Goal: Information Seeking & Learning: Learn about a topic

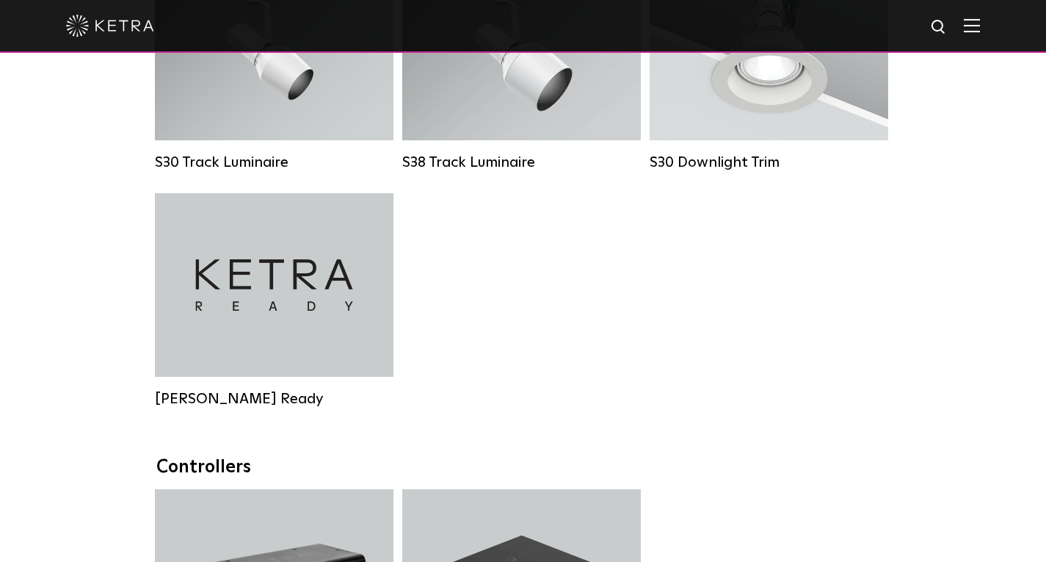
scroll to position [1498, 0]
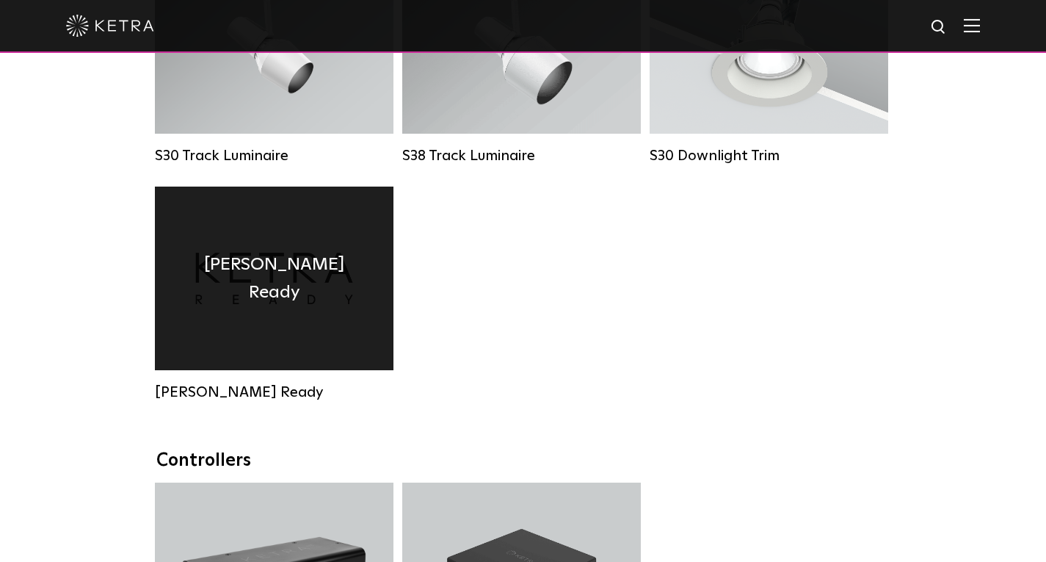
click at [253, 320] on div "Ketra Ready" at bounding box center [274, 279] width 239 height 184
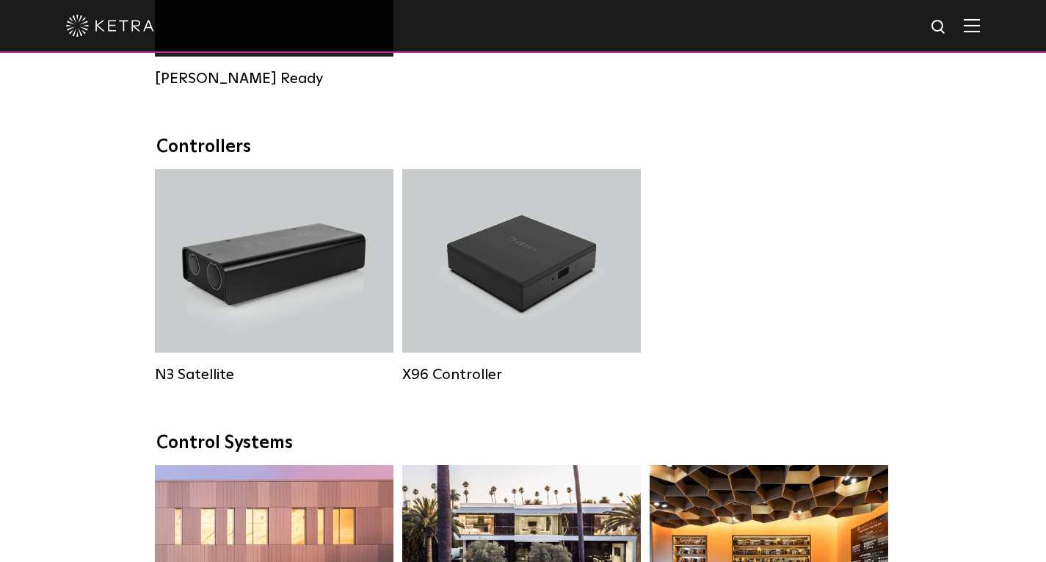
scroll to position [1812, 0]
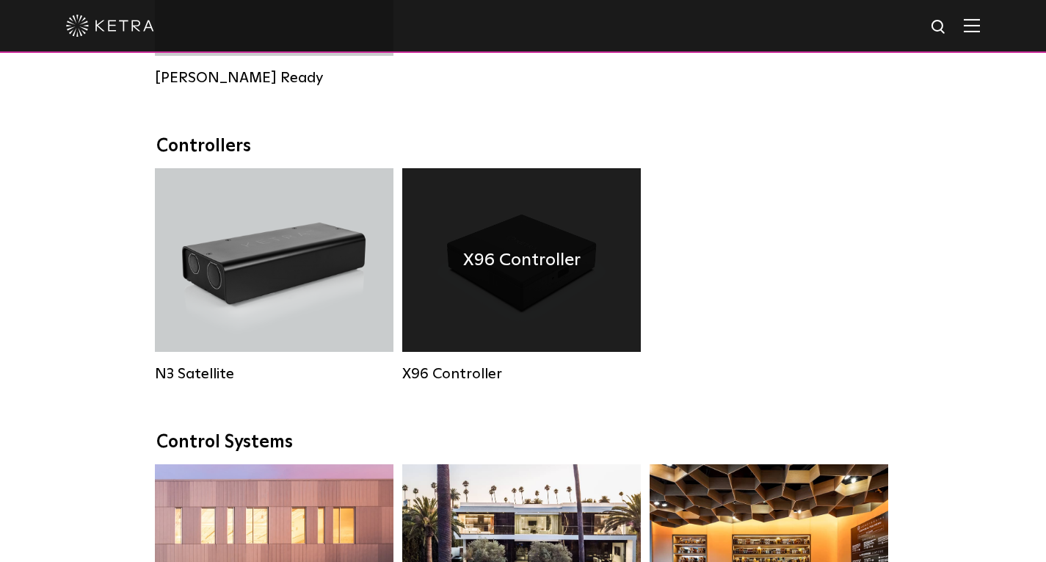
click at [516, 337] on div "X96 Controller" at bounding box center [521, 260] width 239 height 184
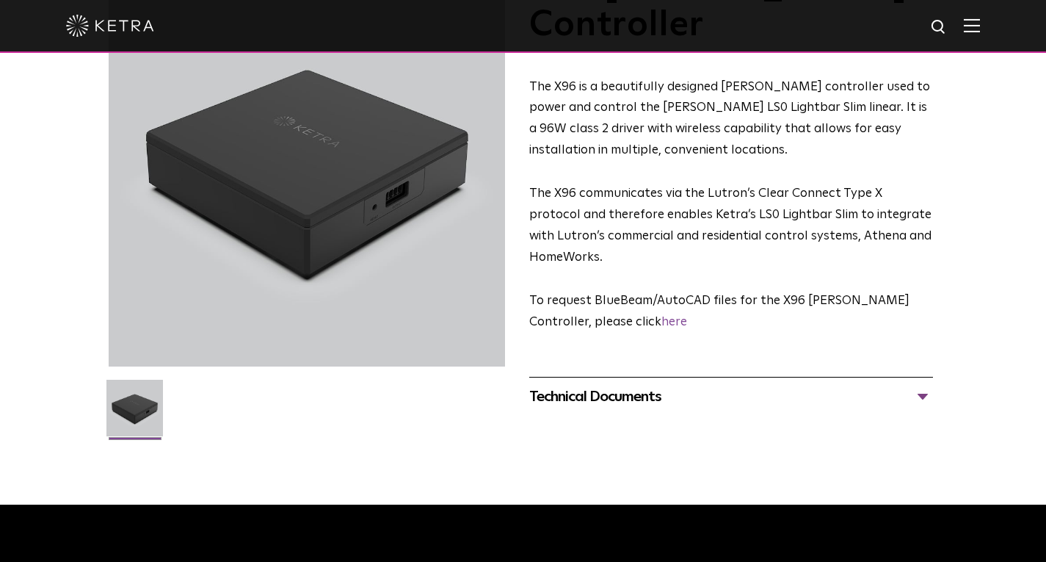
scroll to position [142, 0]
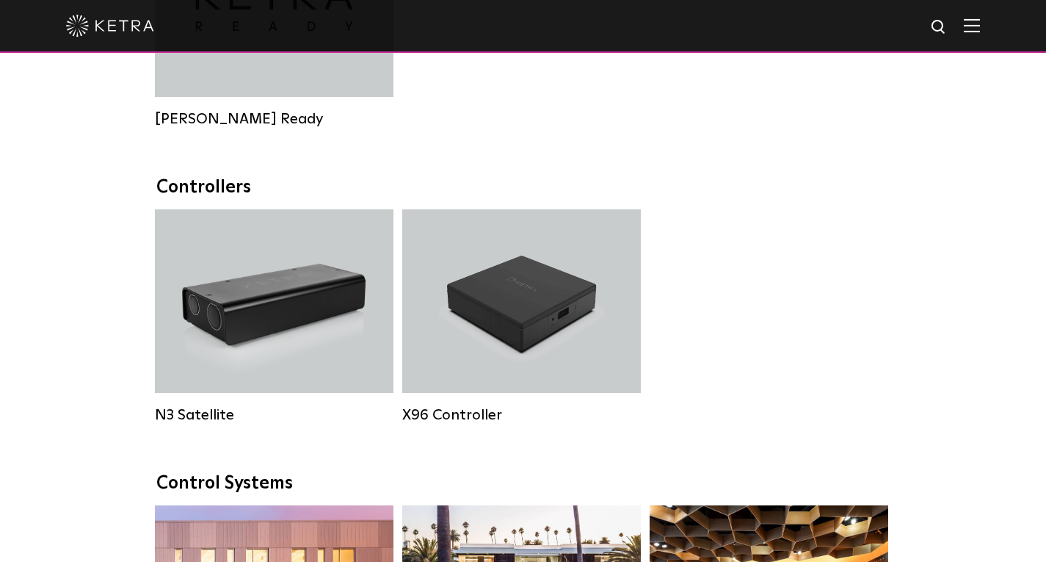
scroll to position [1772, 0]
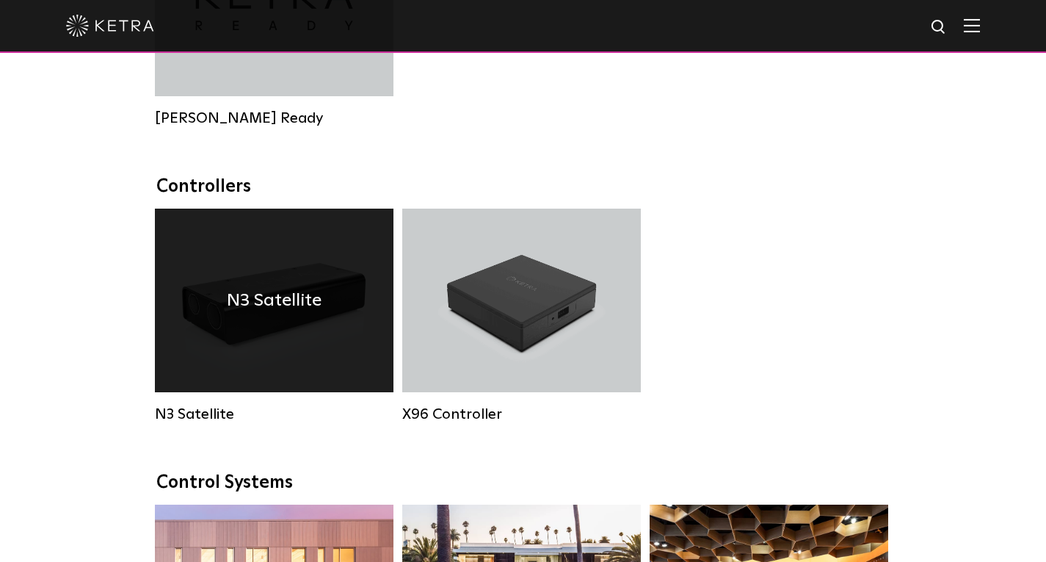
click at [240, 314] on h4 "N3 Satellite" at bounding box center [274, 300] width 95 height 28
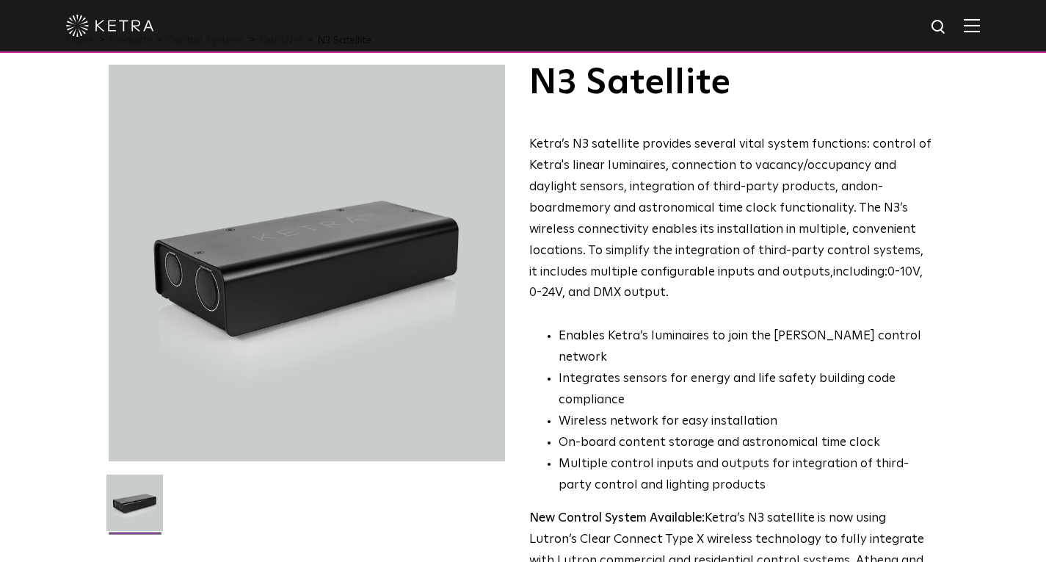
scroll to position [42, 0]
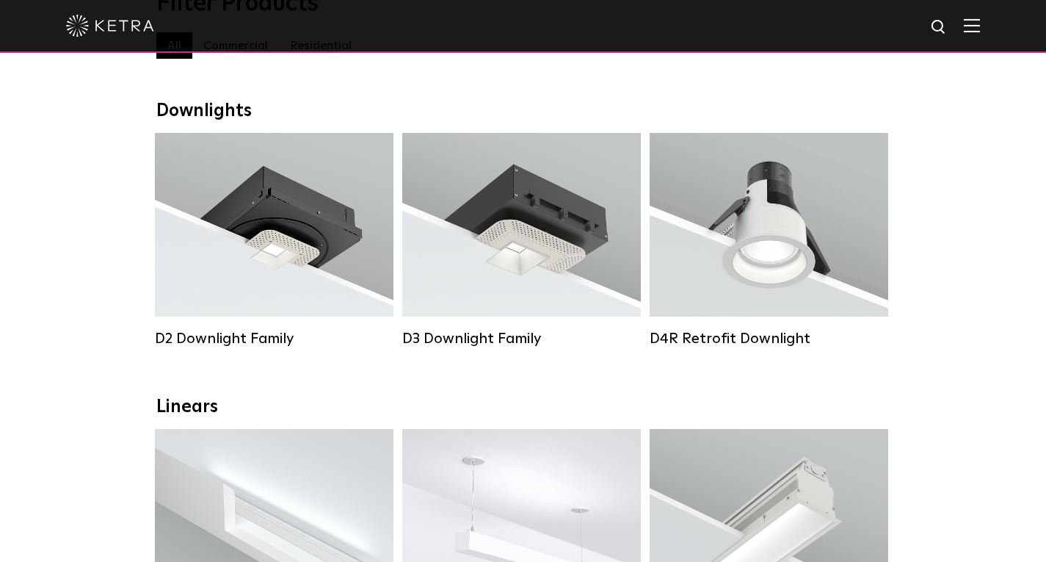
scroll to position [68, 0]
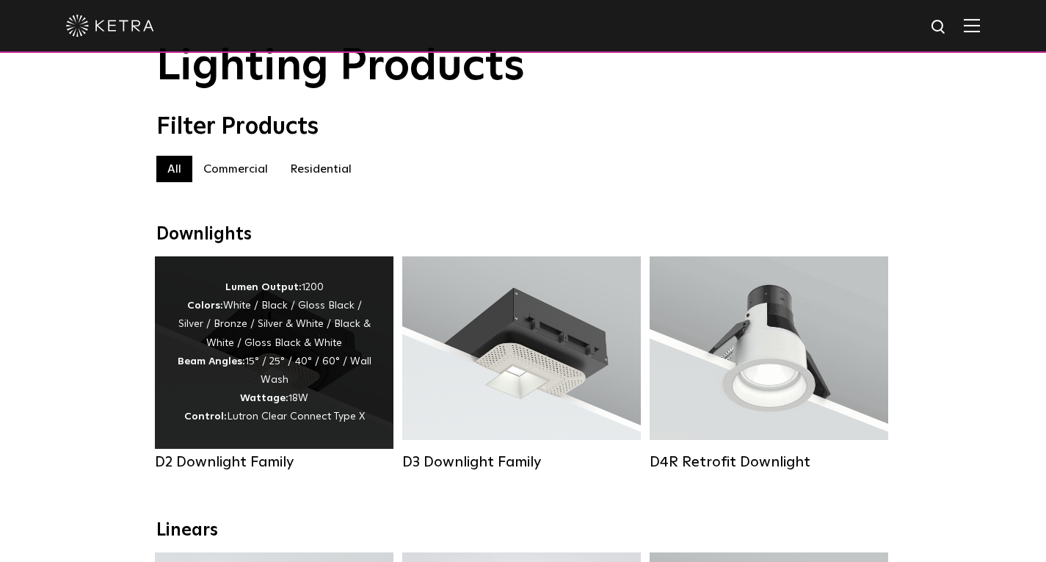
click at [290, 376] on div "Lumen Output: 1200 Colors: White / Black / Gloss Black / Silver / Bronze / Silv…" at bounding box center [274, 352] width 195 height 148
click at [237, 401] on div "Lumen Output: 1200 Colors: White / Black / Gloss Black / Silver / Bronze / Silv…" at bounding box center [274, 352] width 195 height 148
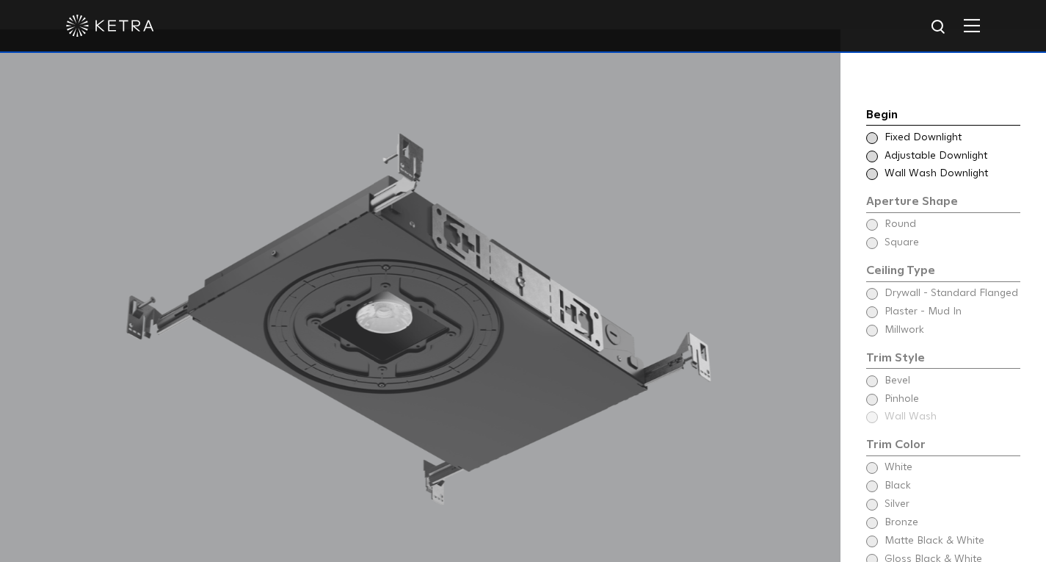
scroll to position [1251, 0]
click at [916, 165] on span "Wall Wash Downlight" at bounding box center [952, 172] width 134 height 15
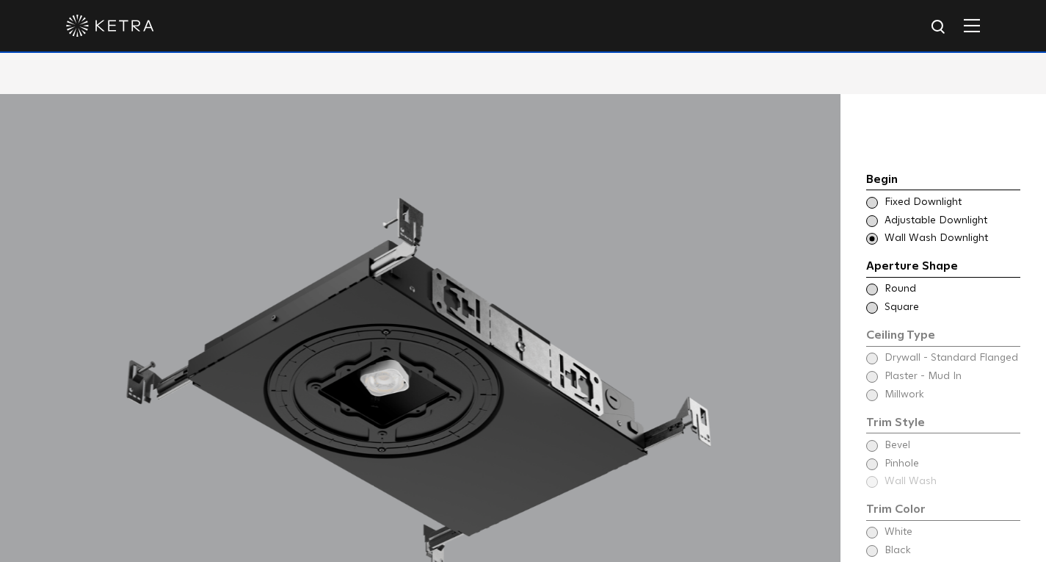
scroll to position [1186, 0]
click at [924, 213] on span "Adjustable Downlight" at bounding box center [952, 220] width 134 height 15
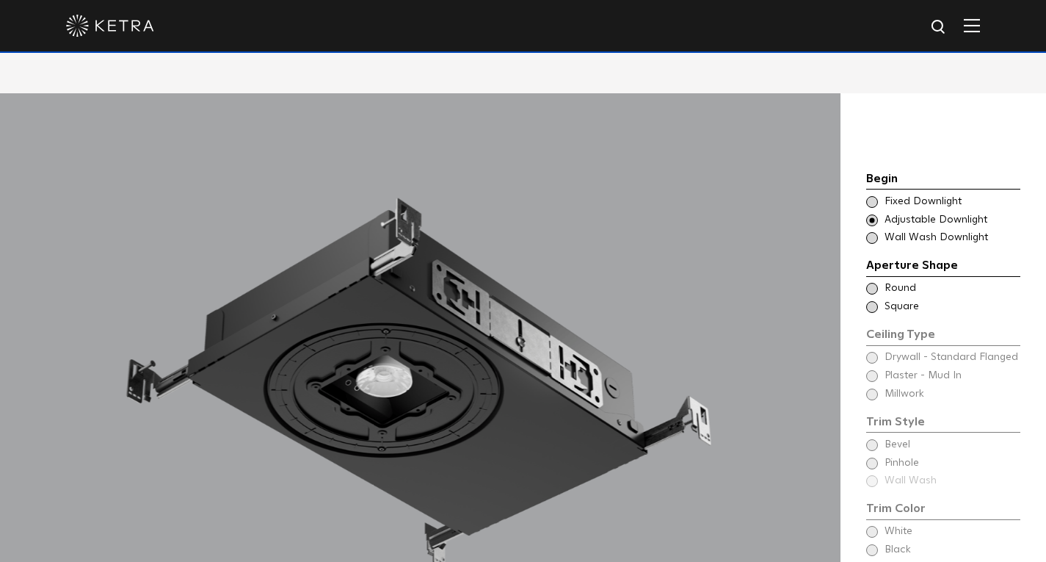
click at [924, 195] on span "Fixed Downlight" at bounding box center [952, 202] width 134 height 15
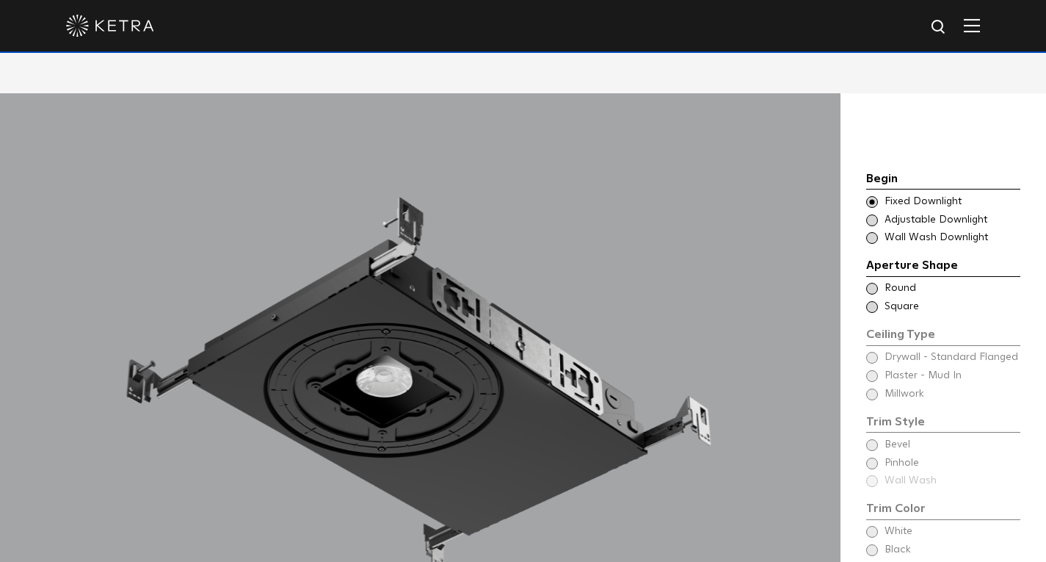
click at [902, 300] on span "Square" at bounding box center [952, 307] width 134 height 15
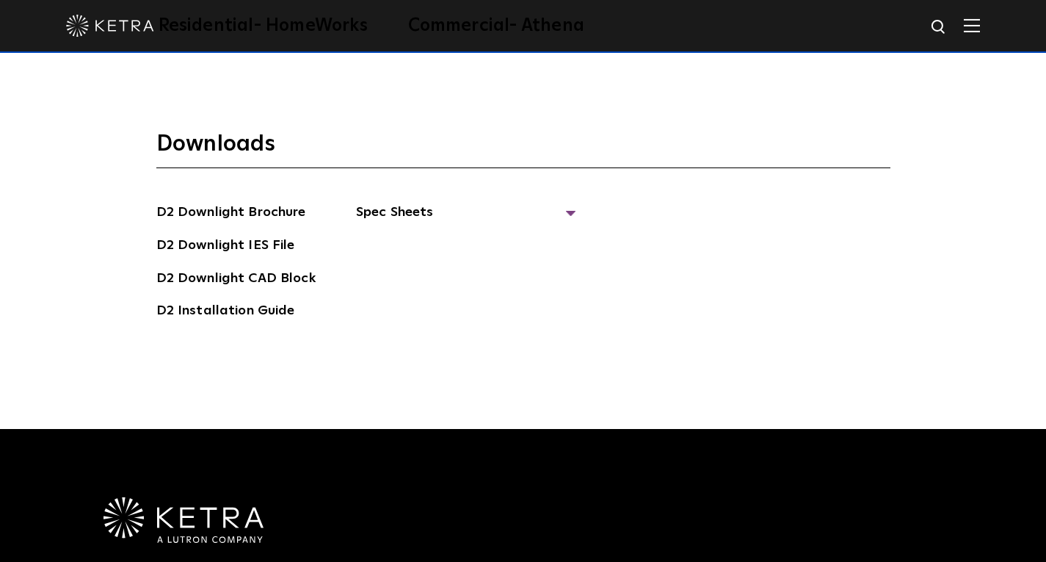
scroll to position [3911, 0]
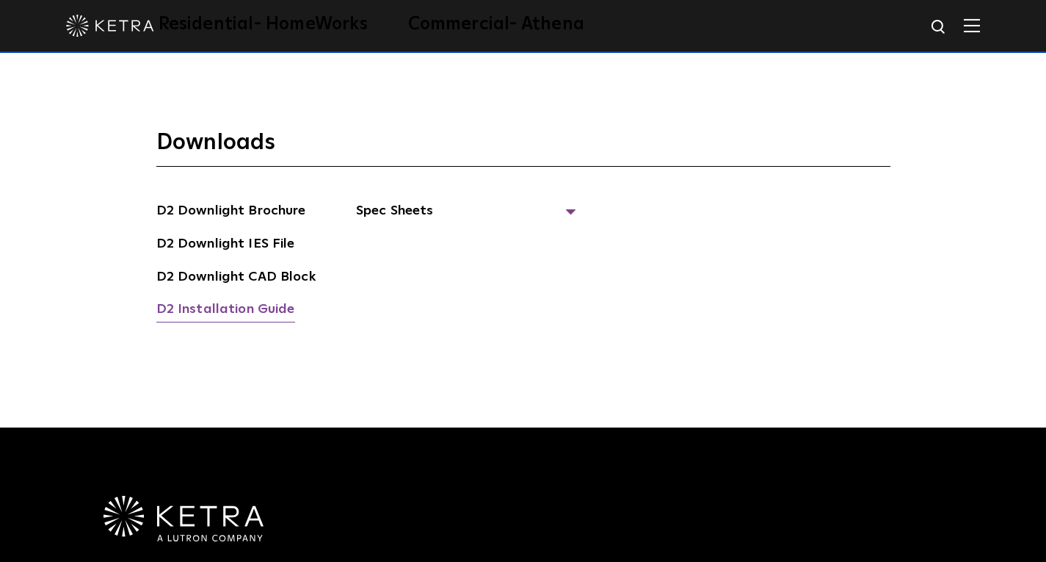
click at [269, 299] on link "D2 Installation Guide" at bounding box center [225, 310] width 139 height 23
